Goal: Information Seeking & Learning: Learn about a topic

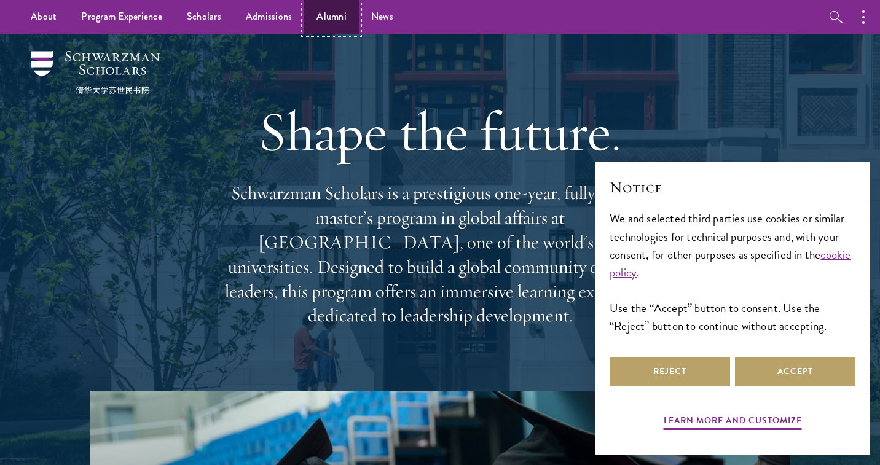
click at [342, 12] on link "Alumni" at bounding box center [331, 17] width 55 height 34
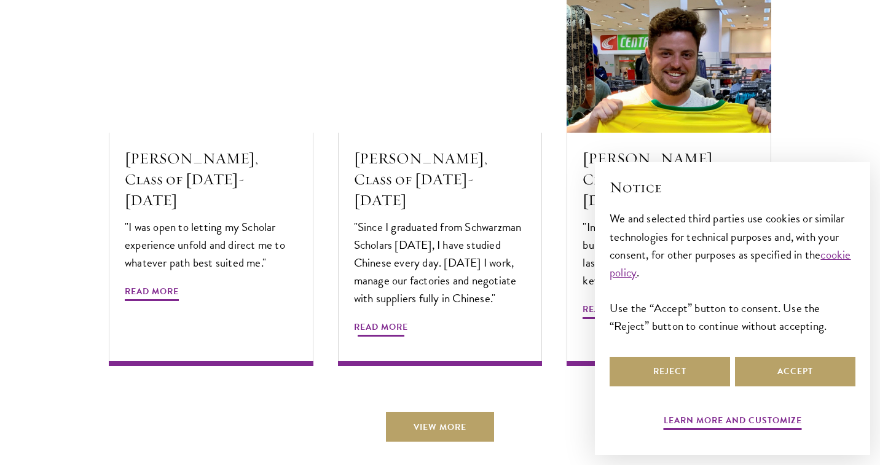
scroll to position [4196, 0]
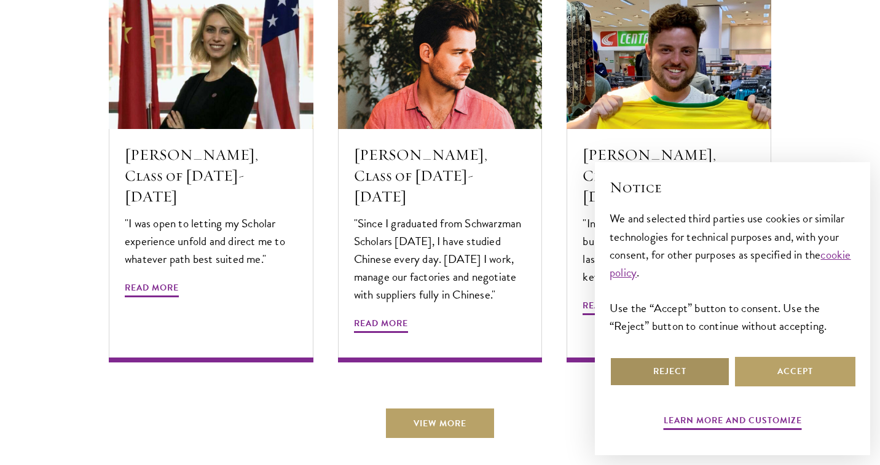
click at [685, 370] on button "Reject" at bounding box center [670, 372] width 120 height 30
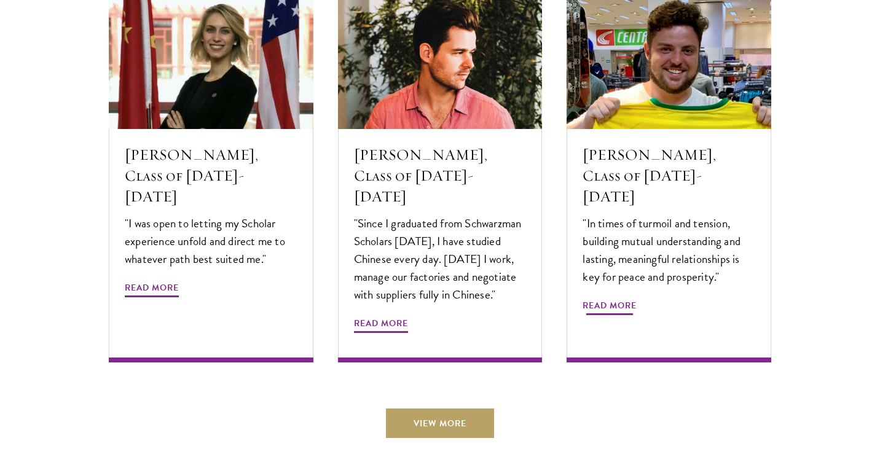
scroll to position [4205, 0]
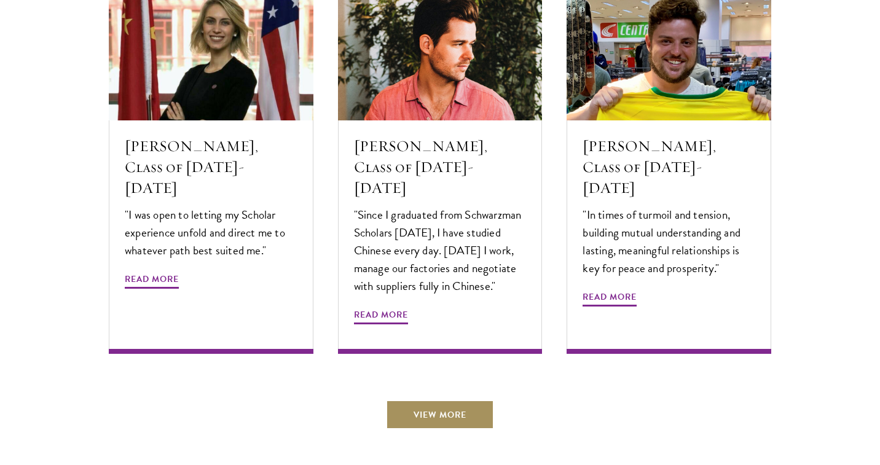
click at [438, 400] on link "View More" at bounding box center [440, 415] width 108 height 30
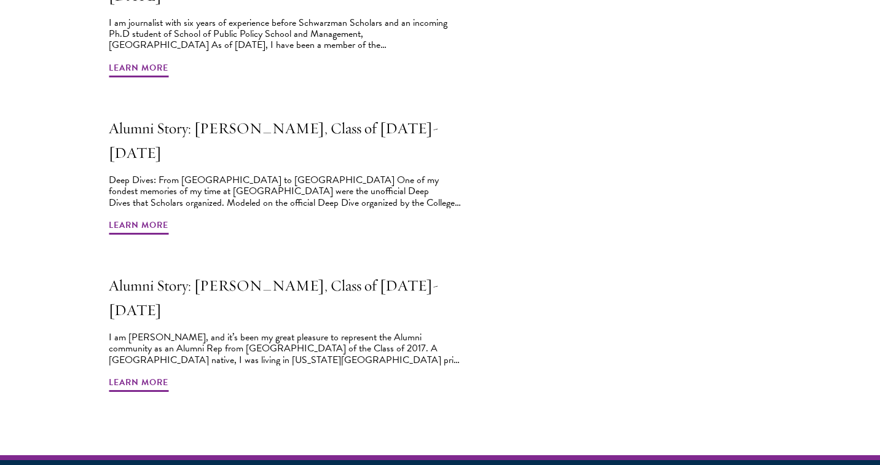
scroll to position [1100, 0]
